Goal: Task Accomplishment & Management: Complete application form

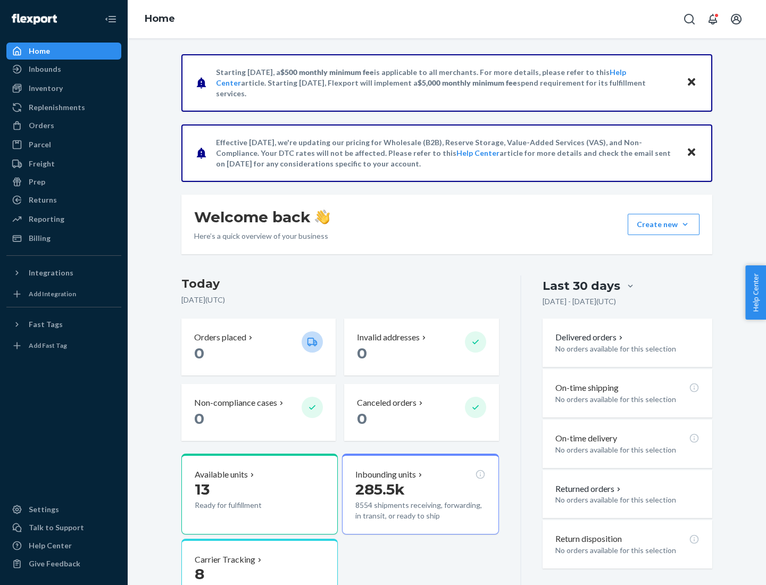
click at [686, 225] on button "Create new Create new inbound Create new order Create new product" at bounding box center [664, 224] width 72 height 21
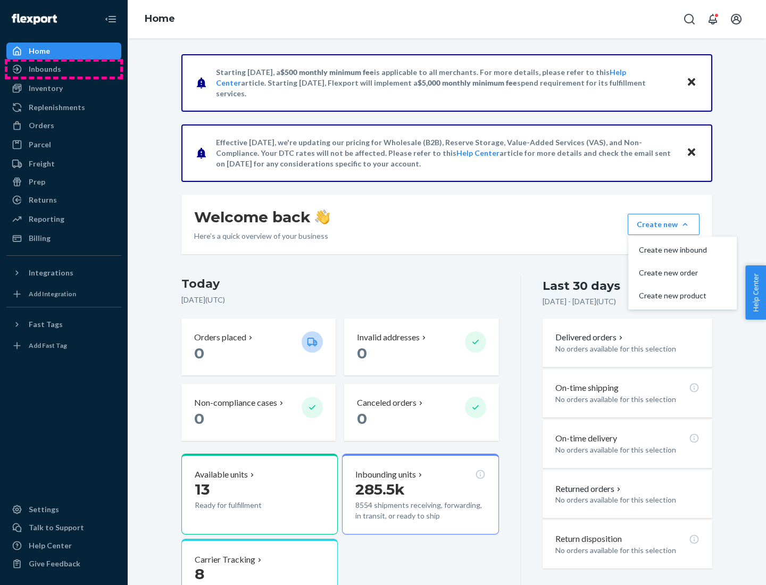
click at [64, 69] on div "Inbounds" at bounding box center [63, 69] width 113 height 15
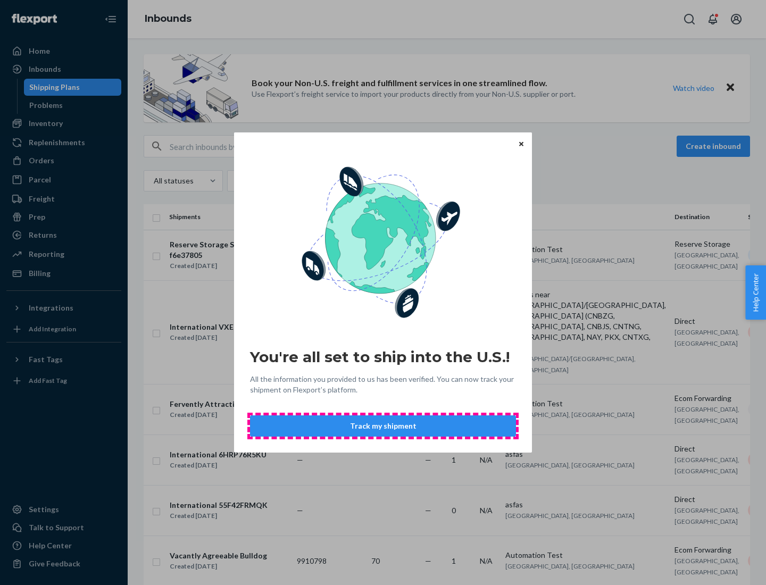
click at [383, 426] on button "Track my shipment" at bounding box center [383, 426] width 266 height 21
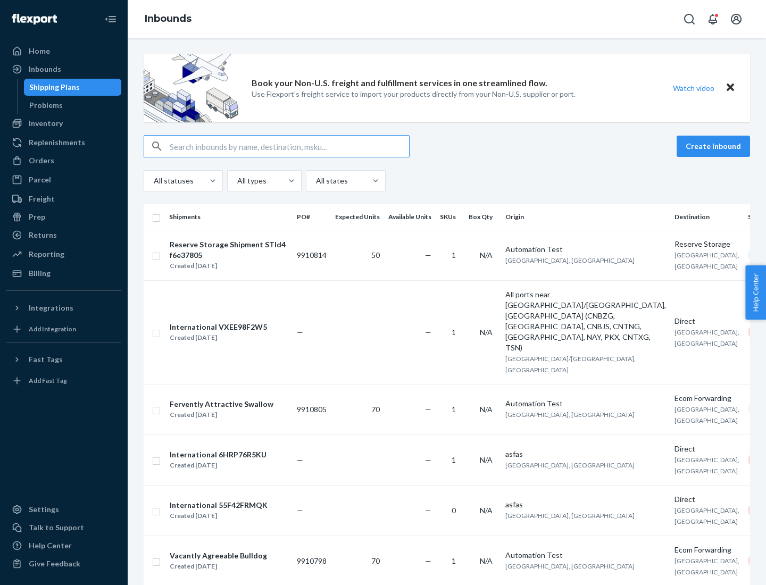
click at [715, 146] on button "Create inbound" at bounding box center [713, 146] width 73 height 21
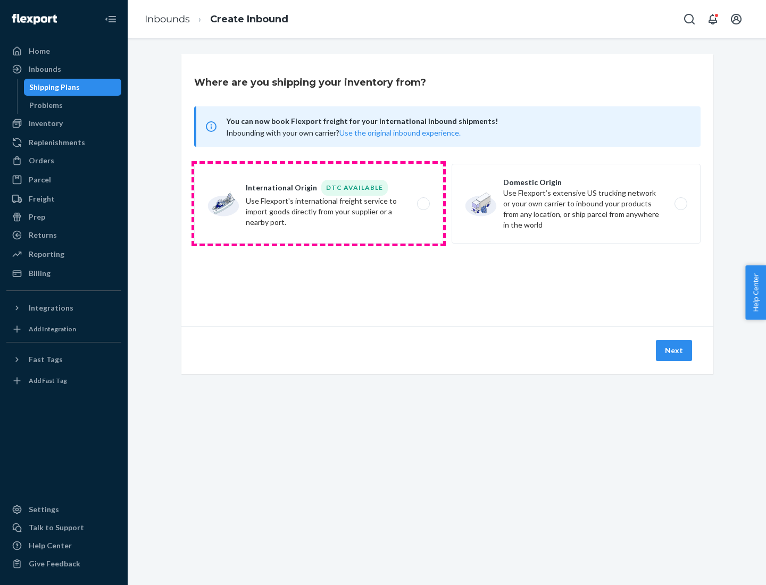
click at [319, 204] on label "International Origin DTC Available Use Flexport's international freight service…" at bounding box center [318, 204] width 249 height 80
click at [423, 204] on input "International Origin DTC Available Use Flexport's international freight service…" at bounding box center [426, 204] width 7 height 7
radio input "true"
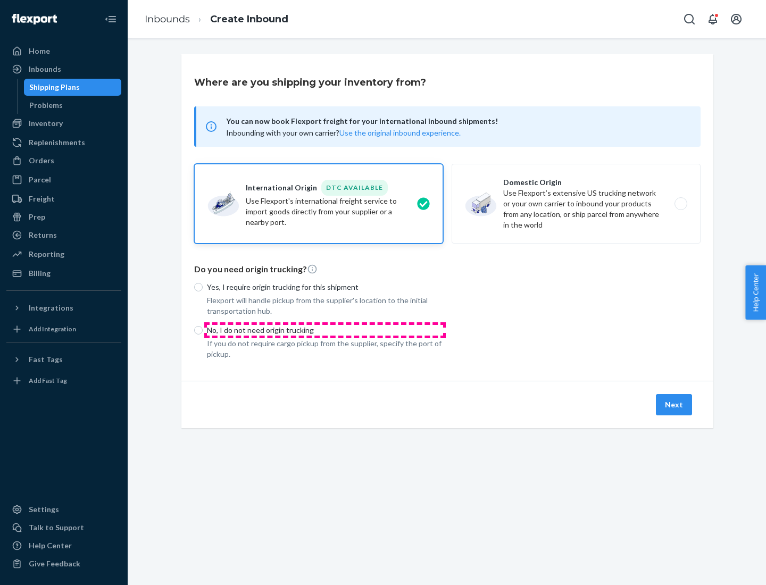
click at [325, 330] on p "No, I do not need origin trucking" at bounding box center [325, 330] width 236 height 11
click at [203, 330] on input "No, I do not need origin trucking" at bounding box center [198, 330] width 9 height 9
radio input "true"
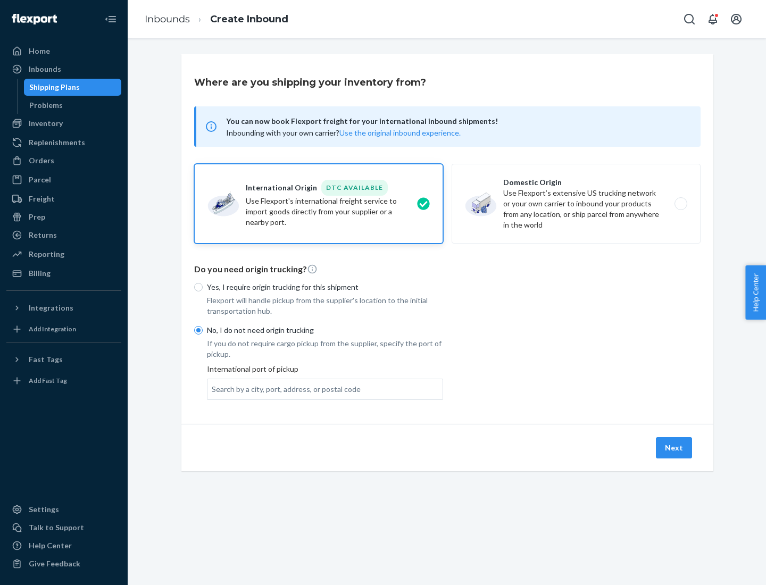
click at [284, 389] on div "Search by a city, port, address, or postal code" at bounding box center [286, 389] width 149 height 11
click at [213, 389] on input "Search by a city, port, address, or postal code" at bounding box center [212, 389] width 1 height 11
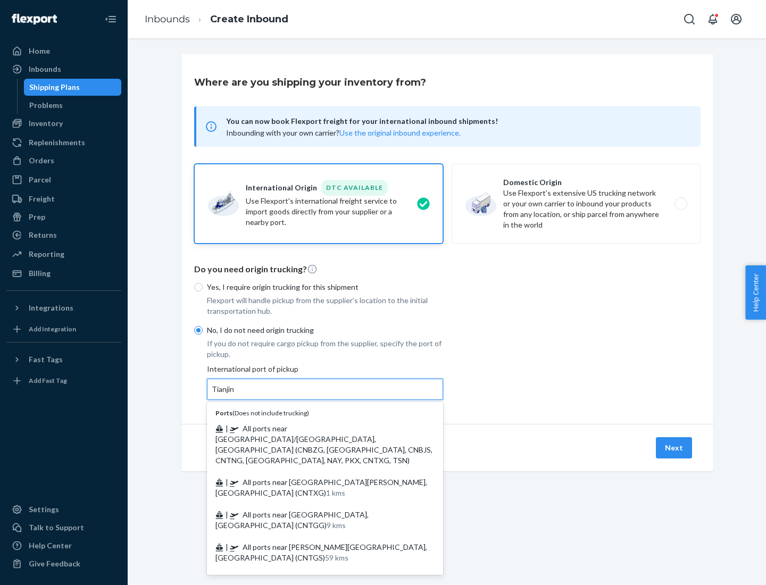
click at [315, 428] on span "| All ports near [GEOGRAPHIC_DATA]/[GEOGRAPHIC_DATA], [GEOGRAPHIC_DATA] (CNBZG,…" at bounding box center [324, 444] width 217 height 41
click at [235, 395] on input "Tianjin" at bounding box center [223, 389] width 23 height 11
type input "All ports near [GEOGRAPHIC_DATA]/[GEOGRAPHIC_DATA], [GEOGRAPHIC_DATA] (CNBZG, […"
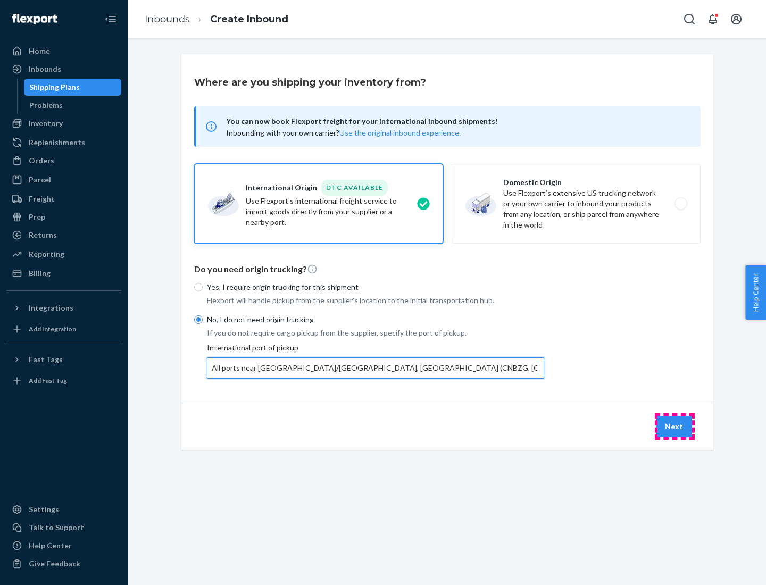
click at [675, 426] on button "Next" at bounding box center [674, 426] width 36 height 21
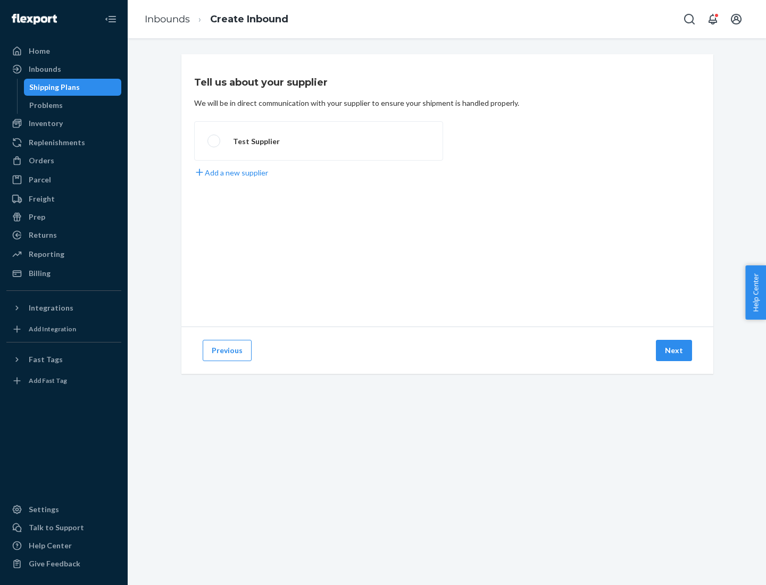
click at [319, 141] on label "Test Supplier" at bounding box center [318, 140] width 249 height 39
click at [214, 141] on input "Test Supplier" at bounding box center [211, 141] width 7 height 7
radio input "true"
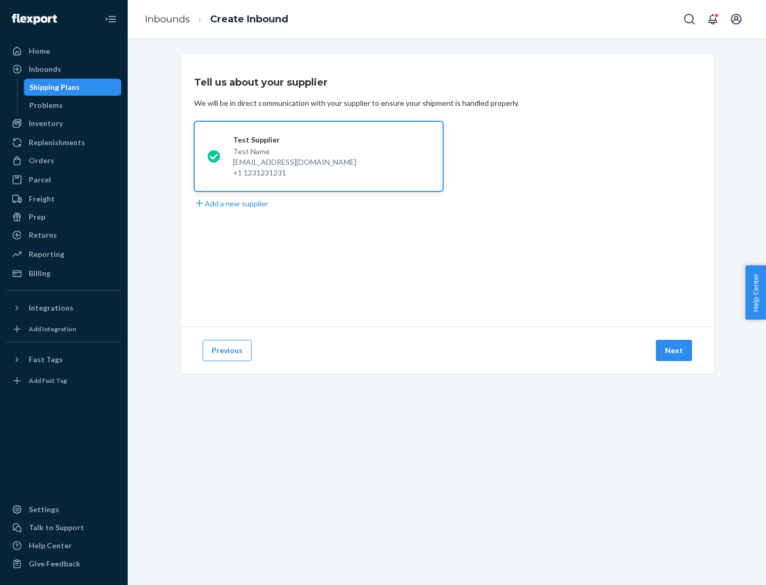
click at [675, 351] on button "Next" at bounding box center [674, 350] width 36 height 21
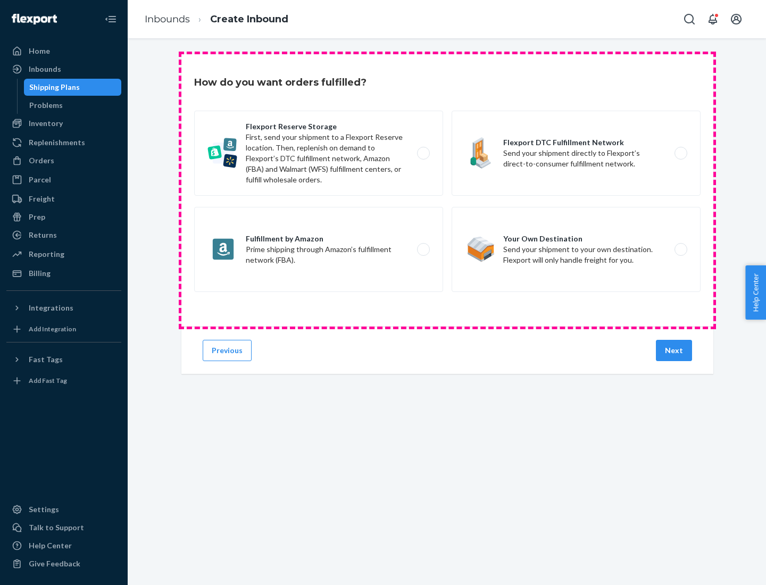
click at [448, 191] on div "Flexport Reserve Storage First, send your shipment to a Flexport Reserve locati…" at bounding box center [447, 203] width 507 height 184
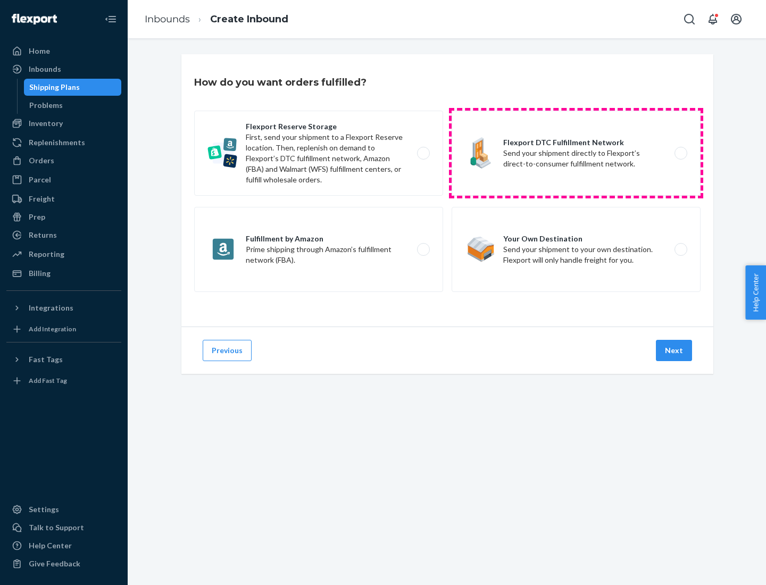
click at [576, 153] on label "Flexport DTC Fulfillment Network Send your shipment directly to Flexport’s dire…" at bounding box center [576, 153] width 249 height 85
click at [681, 153] on input "Flexport DTC Fulfillment Network Send your shipment directly to Flexport’s dire…" at bounding box center [684, 153] width 7 height 7
radio input "true"
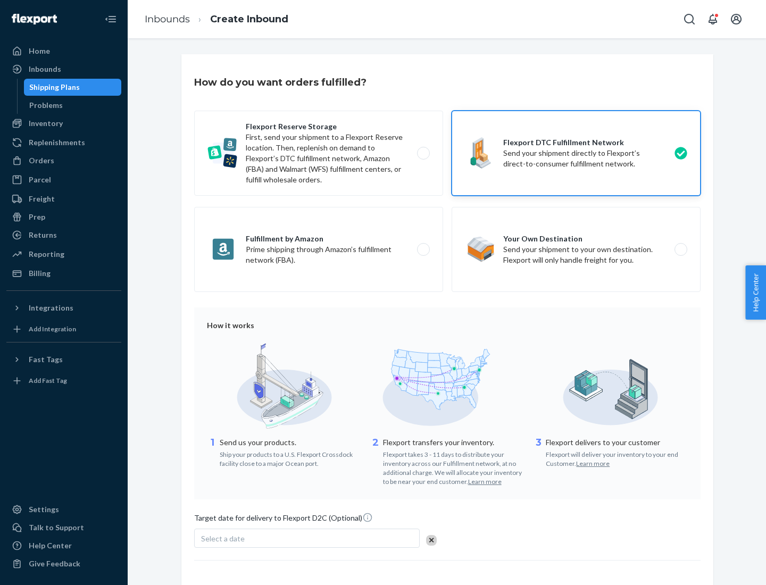
scroll to position [78, 0]
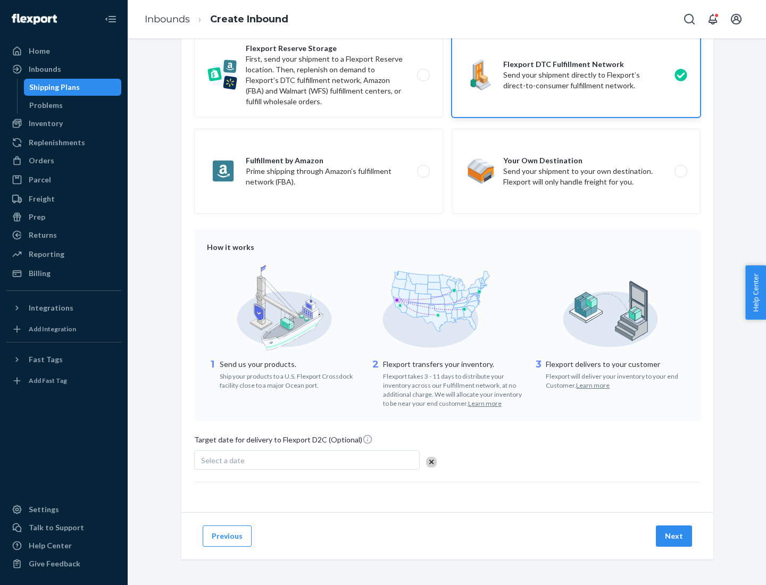
click at [675, 536] on button "Next" at bounding box center [674, 536] width 36 height 21
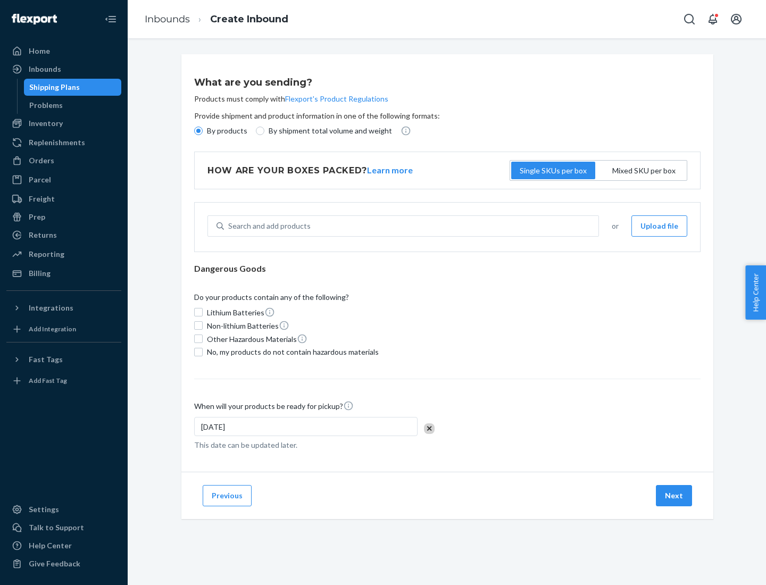
click at [226, 131] on p "By products" at bounding box center [227, 131] width 40 height 11
click at [203, 131] on input "By products" at bounding box center [198, 131] width 9 height 9
click at [268, 226] on div "Search and add products" at bounding box center [269, 226] width 82 height 11
click at [229, 226] on input "Search and add products" at bounding box center [228, 226] width 1 height 11
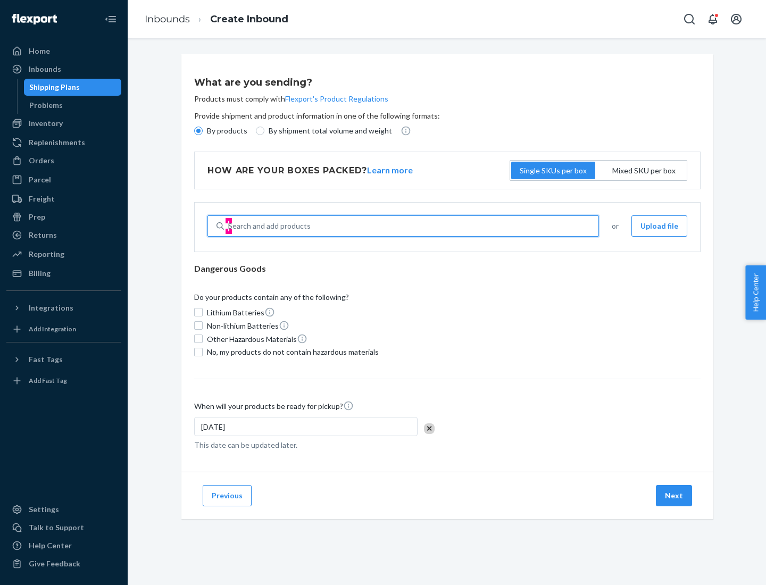
type input "basic"
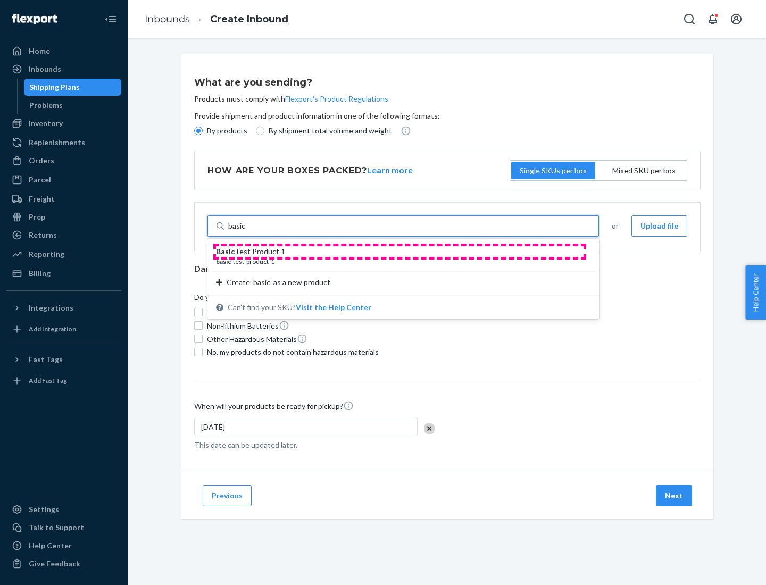
click at [400, 252] on div "Basic Test Product 1" at bounding box center [399, 251] width 366 height 11
click at [246, 232] on input "basic" at bounding box center [237, 226] width 18 height 11
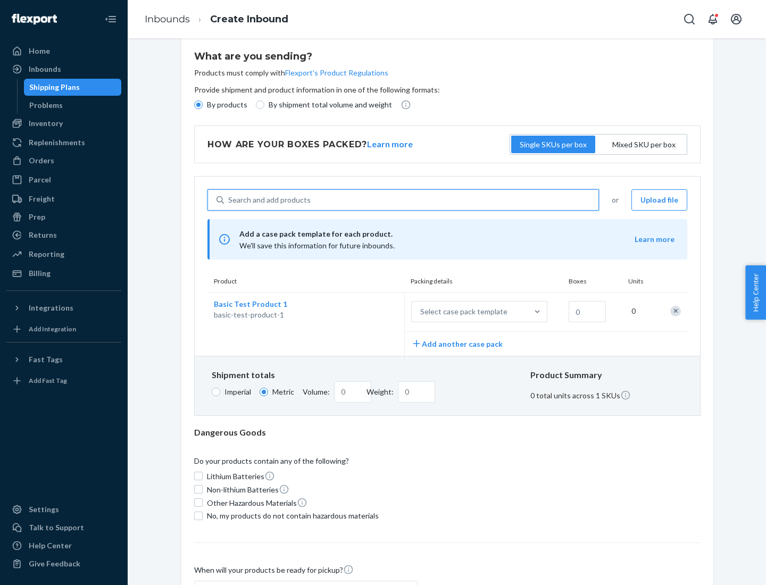
click at [462, 312] on div "Select case pack template" at bounding box center [463, 312] width 87 height 11
click at [368, 312] on input "Select case pack template" at bounding box center [368, 312] width 0 height 0
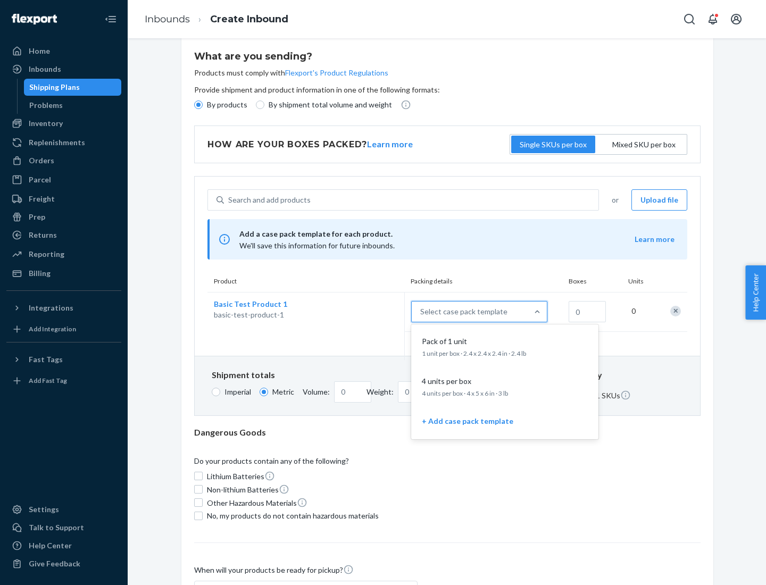
scroll to position [61, 0]
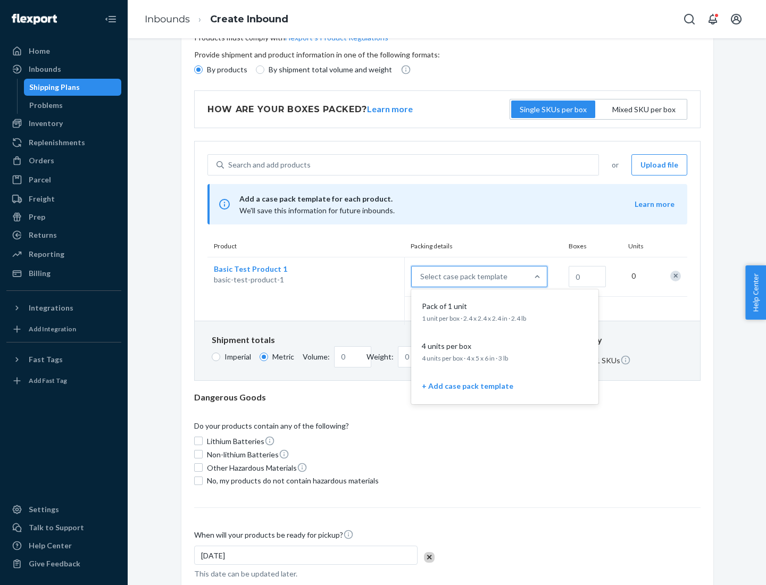
click at [505, 311] on div "Pack of 1 unit" at bounding box center [503, 306] width 170 height 11
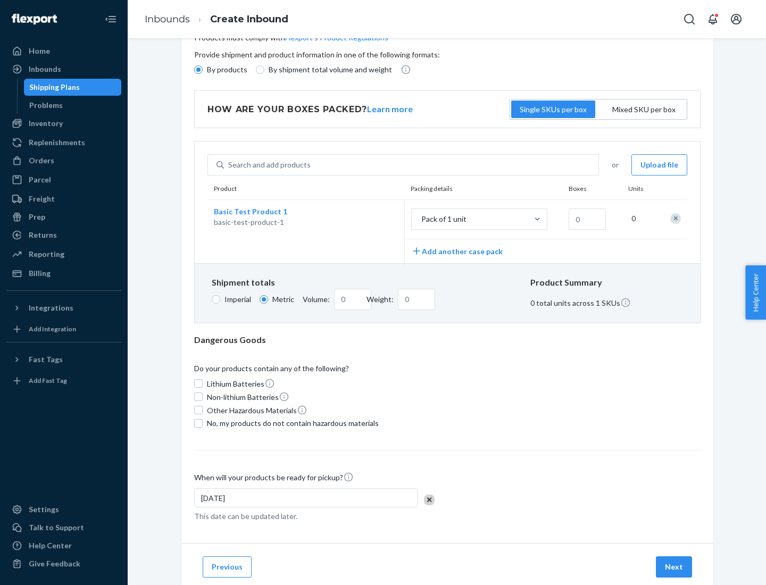
scroll to position [0, 0]
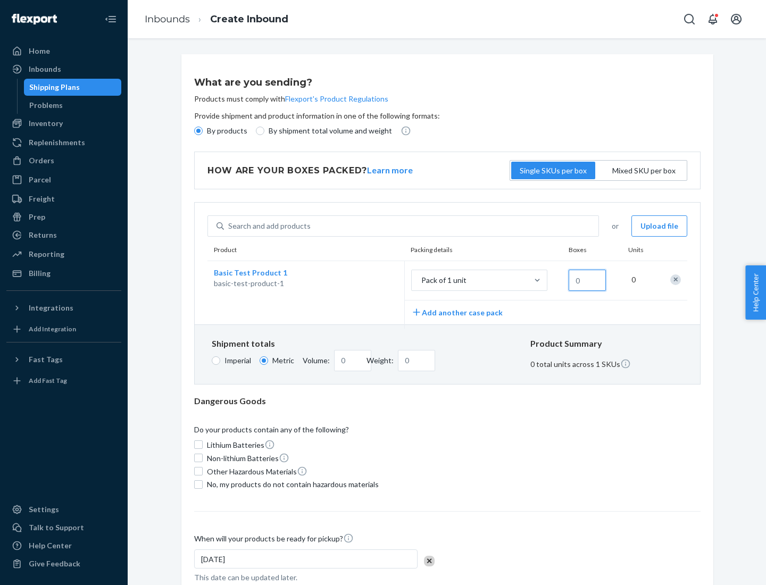
type input "1.09"
type input "1"
type input "10.89"
type input "10"
type input "0.02"
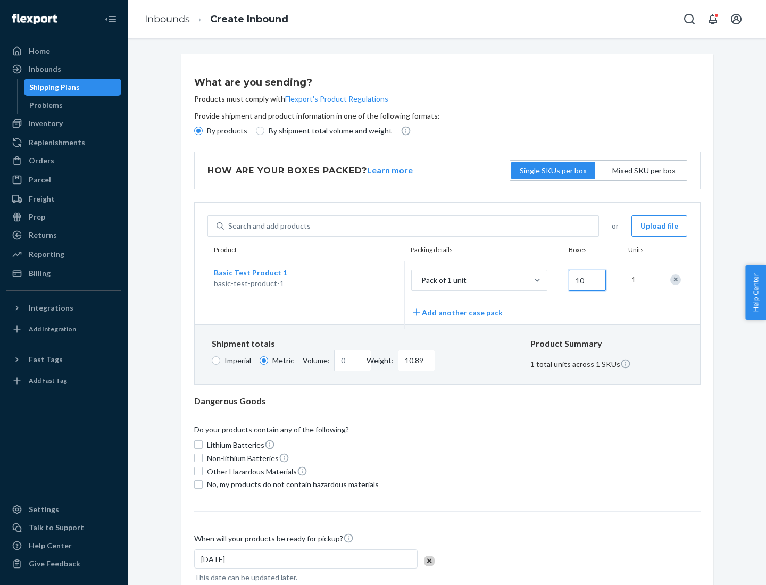
type input "108.86"
type input "100"
type input "0.23"
type input "1088.62"
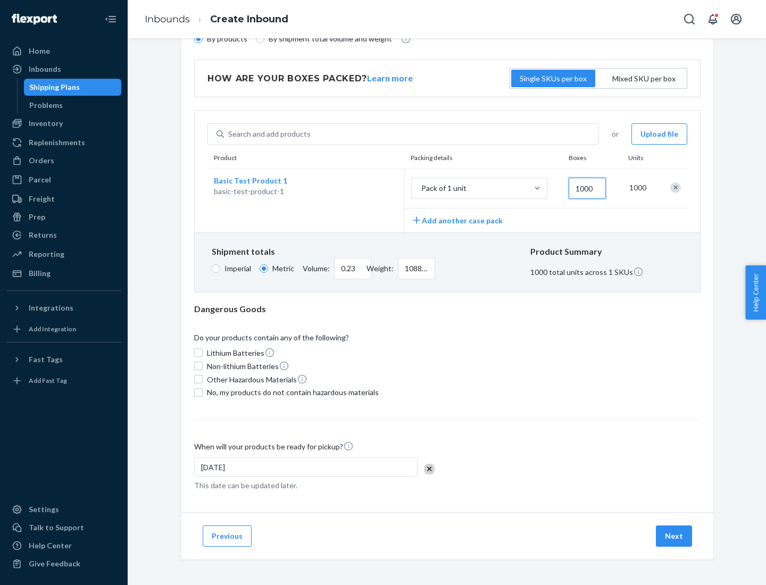
type input "1000"
click at [291, 392] on span "No, my products do not contain hazardous materials" at bounding box center [293, 392] width 172 height 11
click at [203, 392] on input "No, my products do not contain hazardous materials" at bounding box center [198, 393] width 9 height 9
checkbox input "true"
click at [675, 536] on button "Next" at bounding box center [674, 536] width 36 height 21
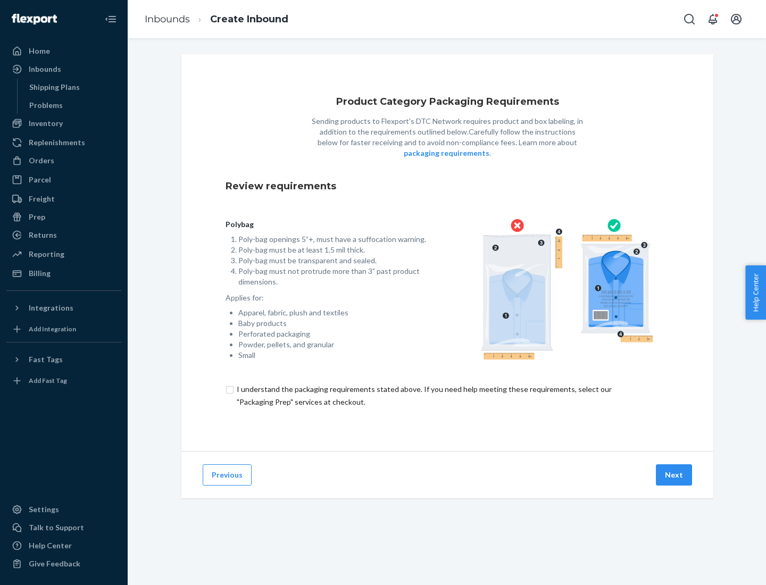
click at [448, 395] on input "checkbox" at bounding box center [448, 396] width 444 height 26
checkbox input "true"
click at [675, 475] on button "Next" at bounding box center [674, 475] width 36 height 21
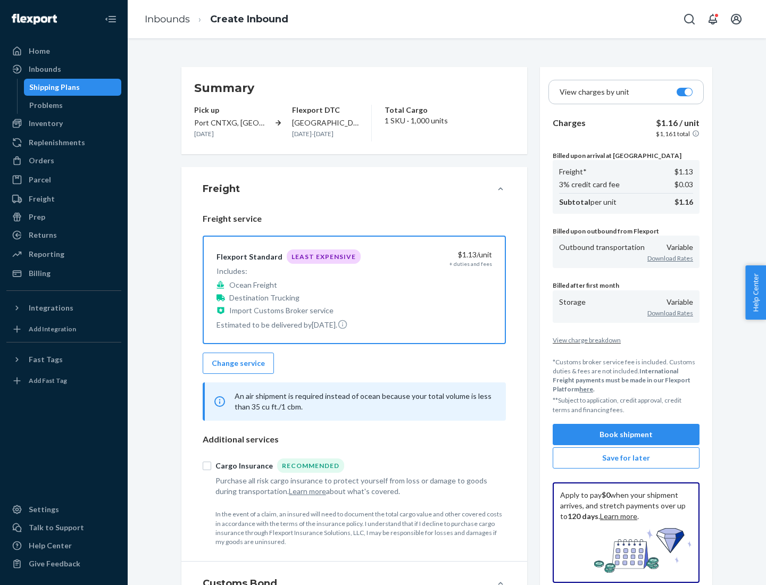
scroll to position [123, 0]
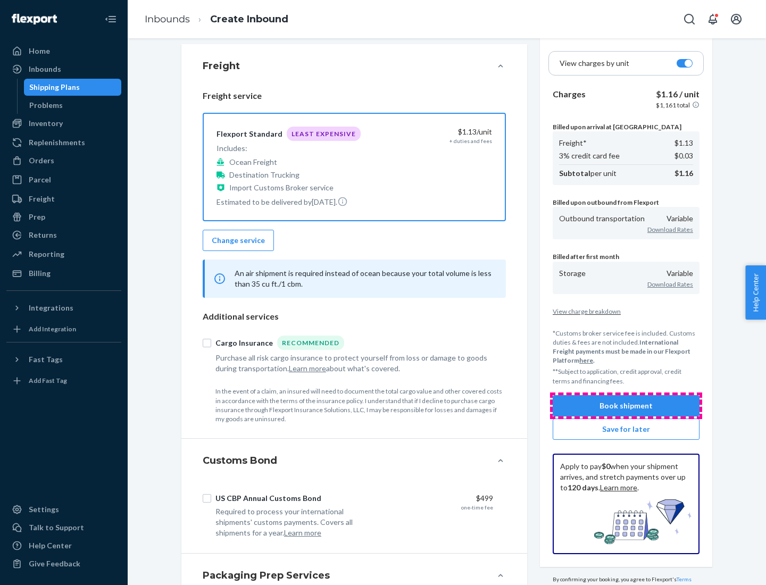
click at [626, 406] on button "Book shipment" at bounding box center [626, 405] width 147 height 21
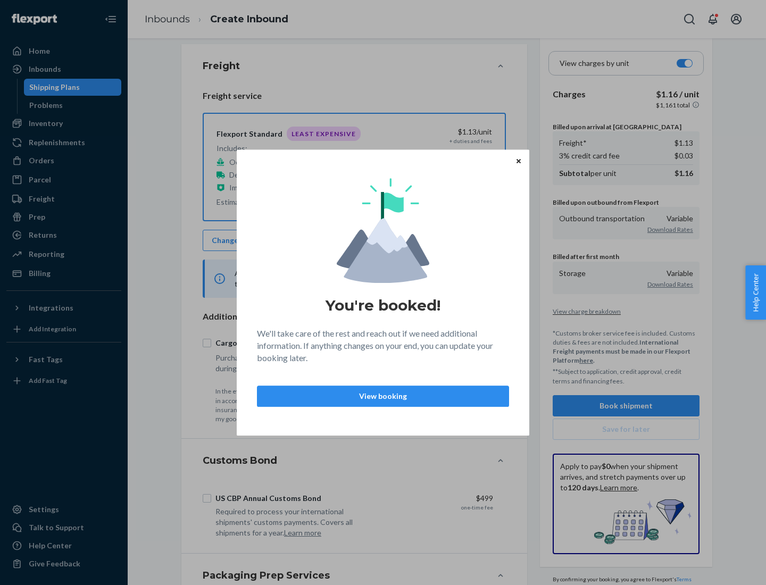
click at [383, 396] on p "View booking" at bounding box center [383, 396] width 234 height 11
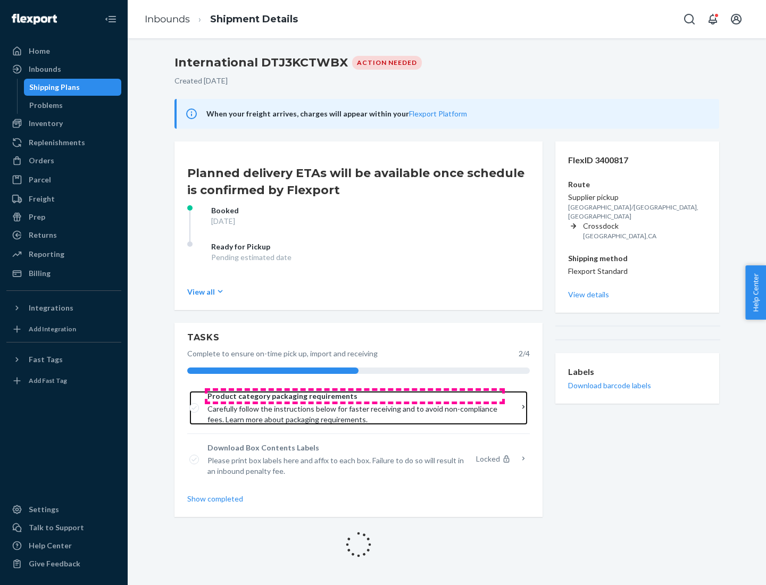
click at [355, 397] on span "Product category packaging requirements" at bounding box center [355, 396] width 295 height 11
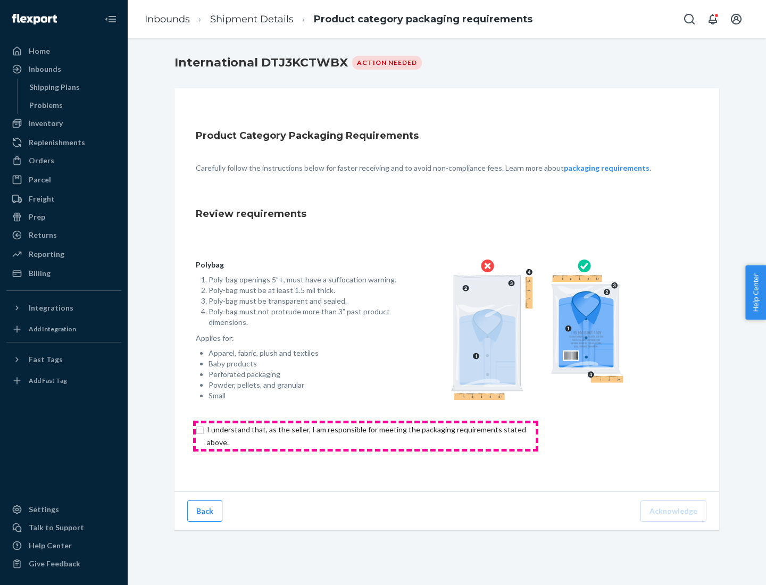
click at [366, 436] on input "checkbox" at bounding box center [373, 437] width 354 height 26
checkbox input "true"
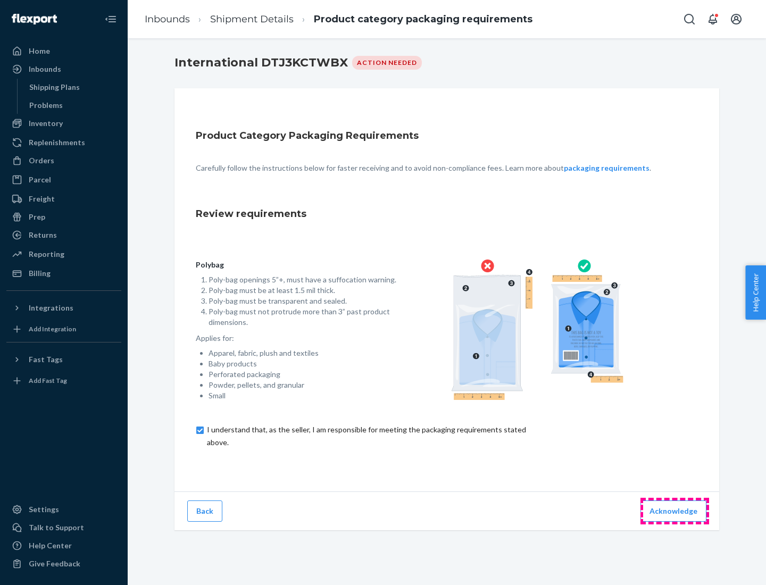
click at [675, 511] on button "Acknowledge" at bounding box center [674, 511] width 66 height 21
